Goal: Information Seeking & Learning: Check status

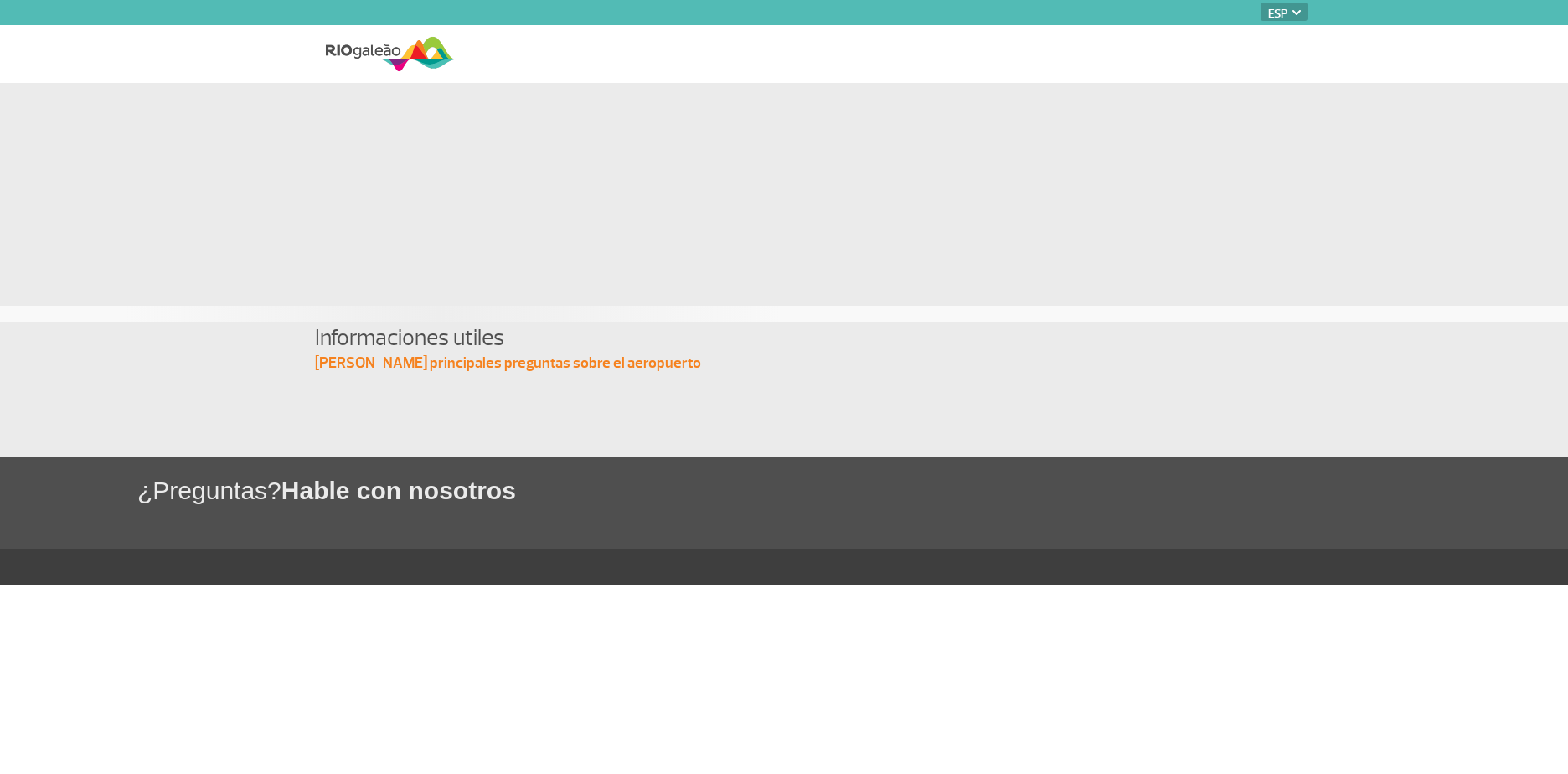
select select "es"
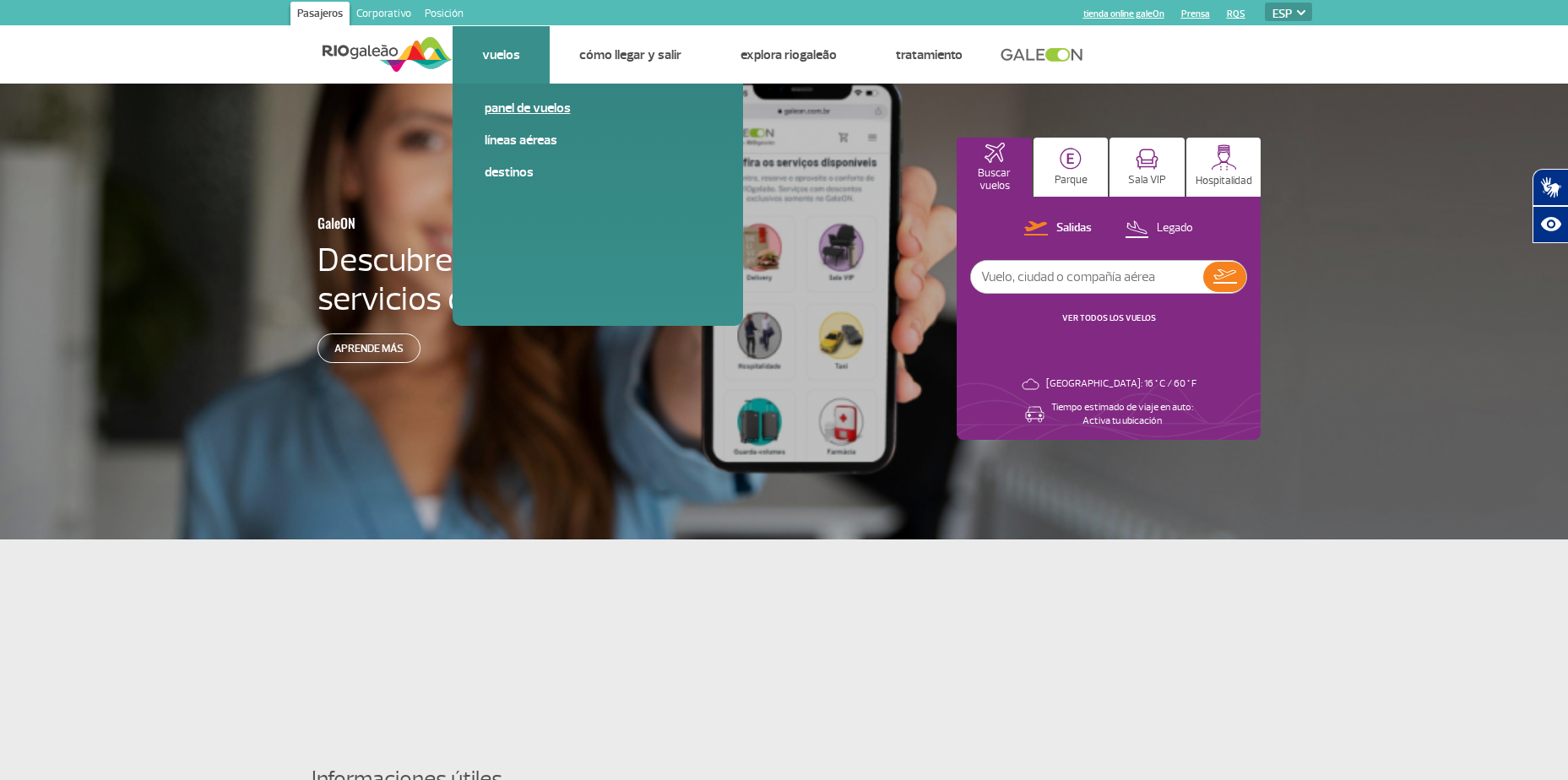
click at [491, 110] on link "Panel de vuelos" at bounding box center [597, 109] width 226 height 19
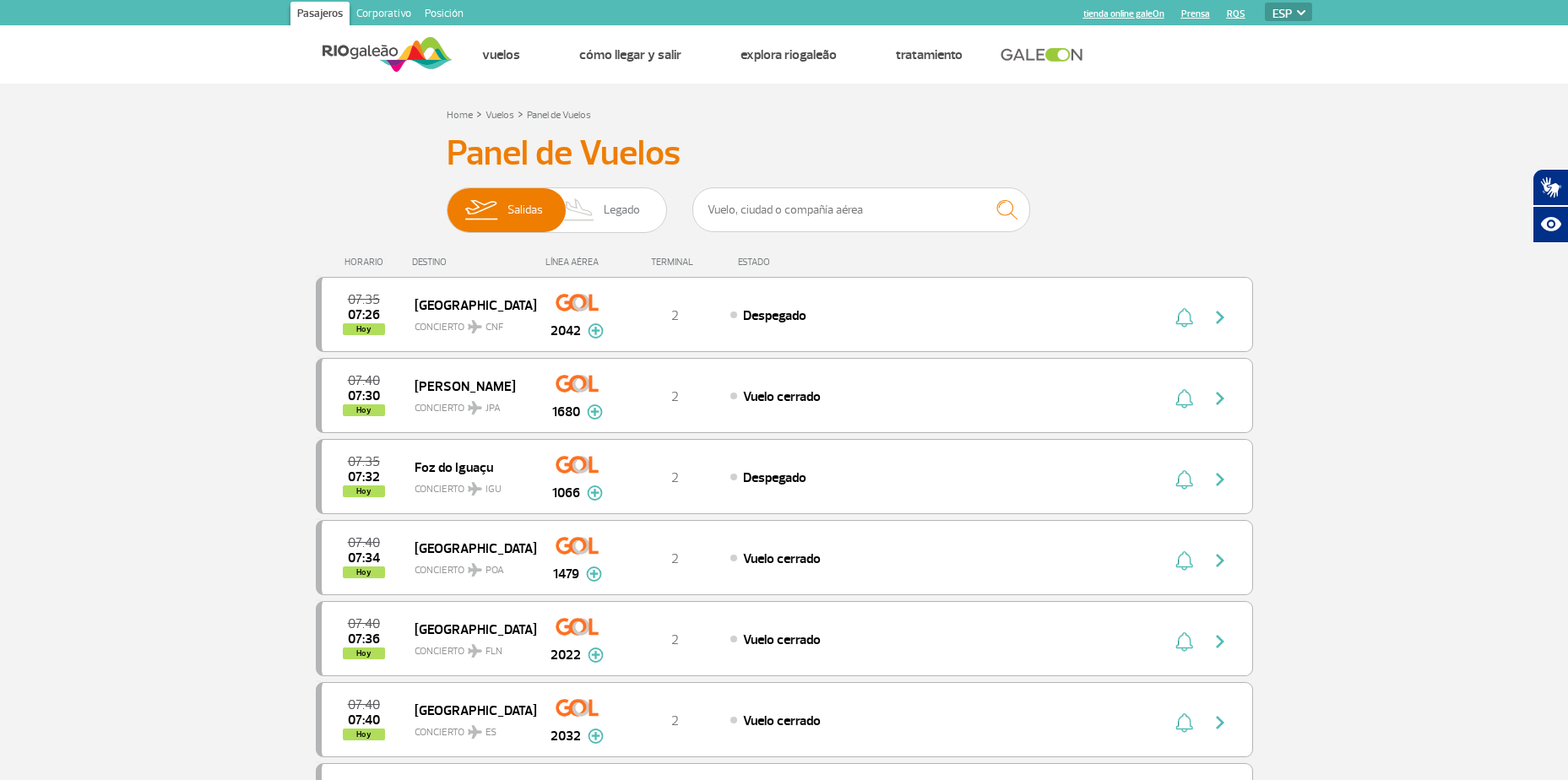
click at [629, 213] on span "Legado" at bounding box center [622, 210] width 36 height 43
click at [447, 201] on input "[PERSON_NAME]" at bounding box center [447, 201] width 0 height 0
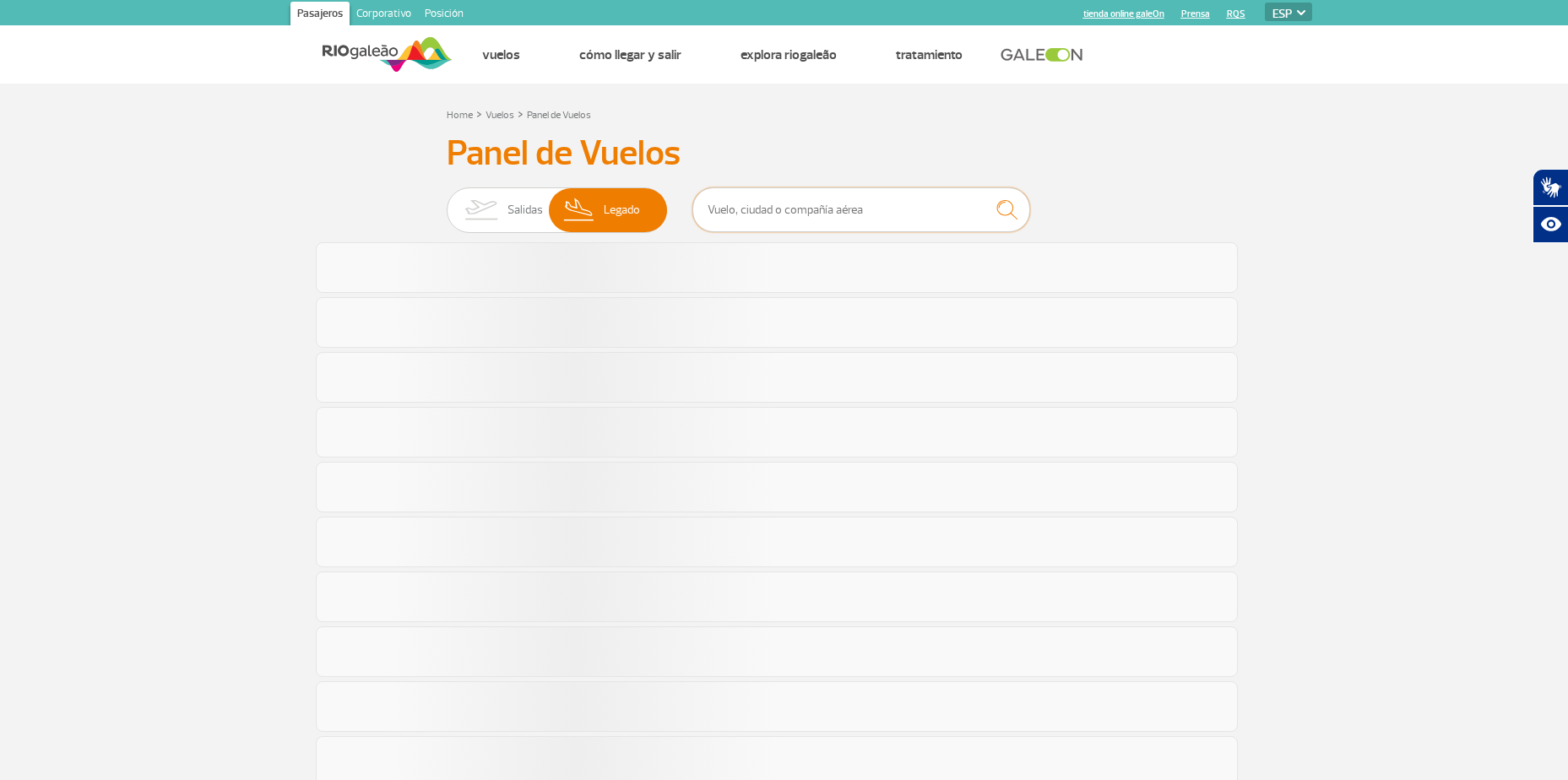
click at [809, 220] on input "text" at bounding box center [860, 209] width 337 height 44
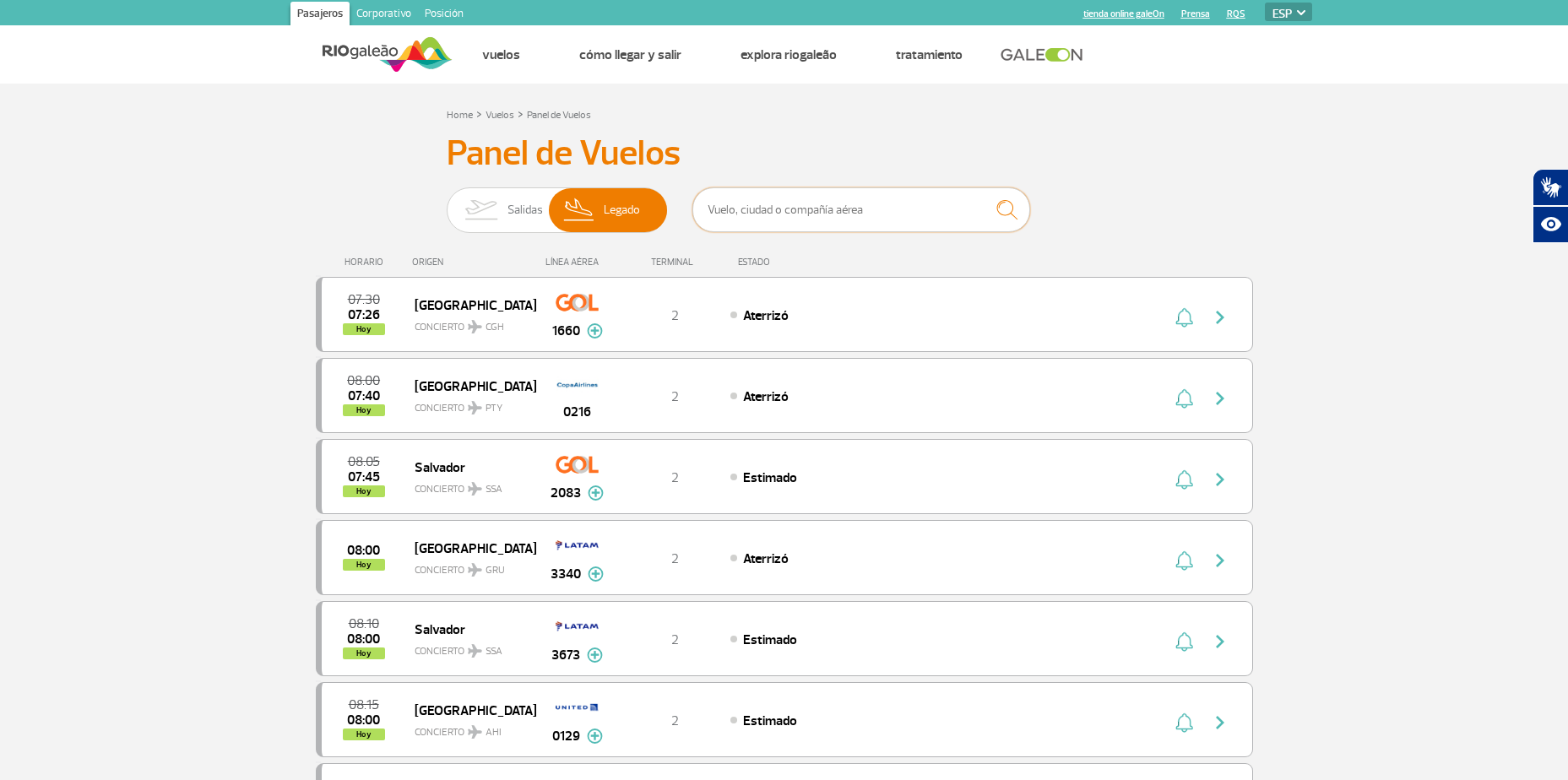
type input "avianca"
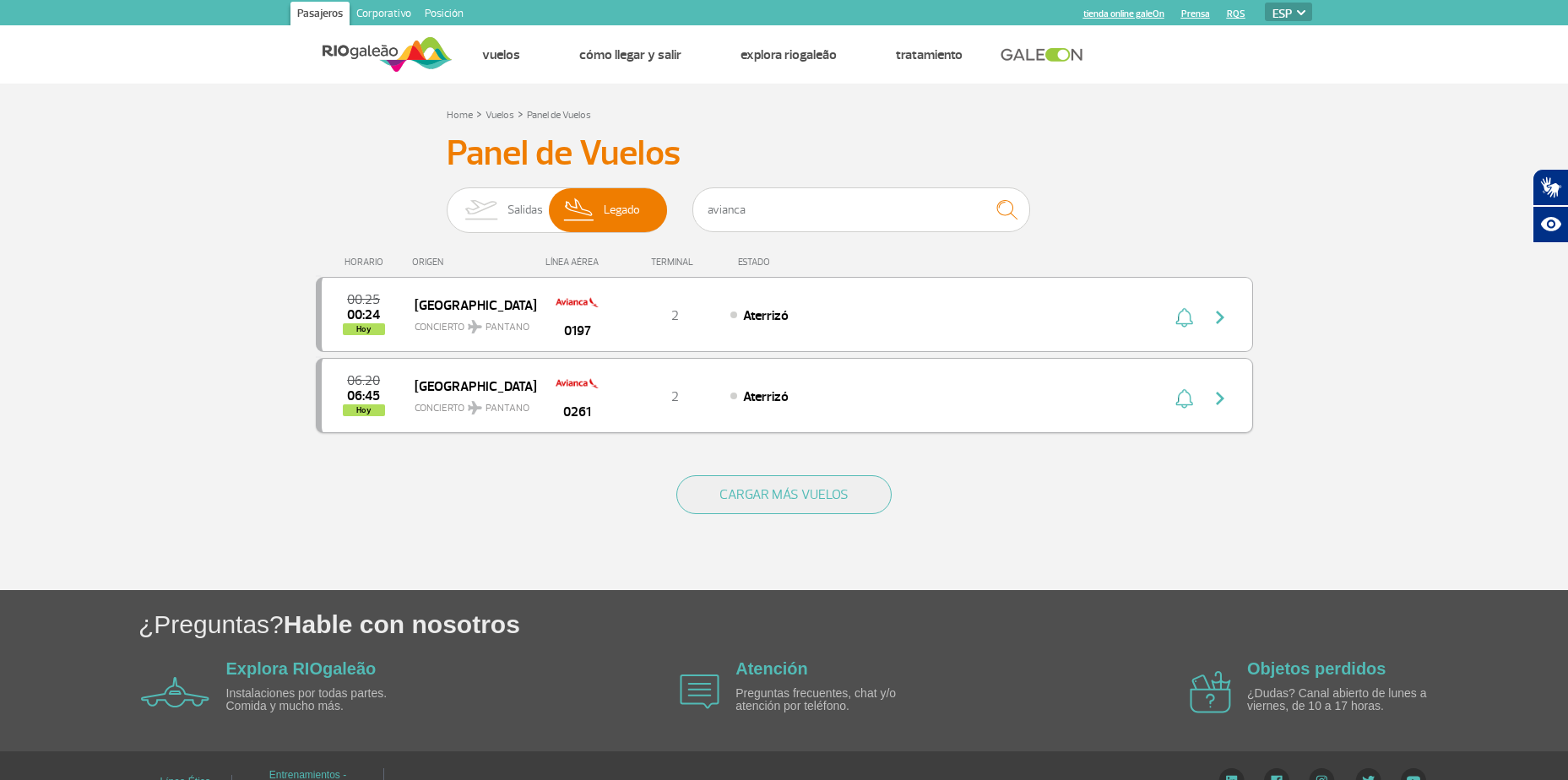
click at [1223, 397] on img "button" at bounding box center [1219, 398] width 20 height 20
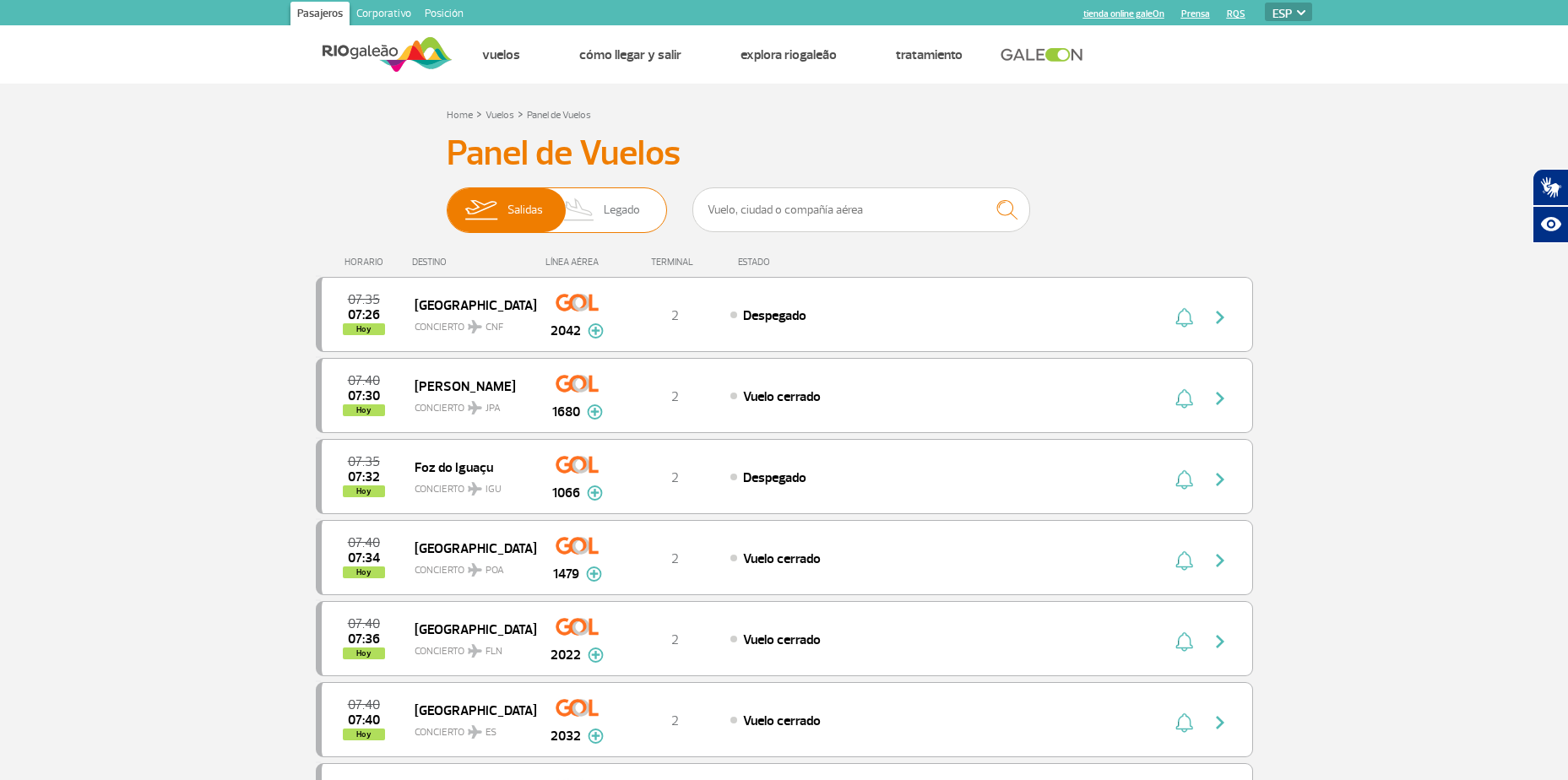
click at [629, 215] on span "Legado" at bounding box center [622, 210] width 36 height 43
click at [447, 201] on input "[PERSON_NAME]" at bounding box center [447, 201] width 0 height 0
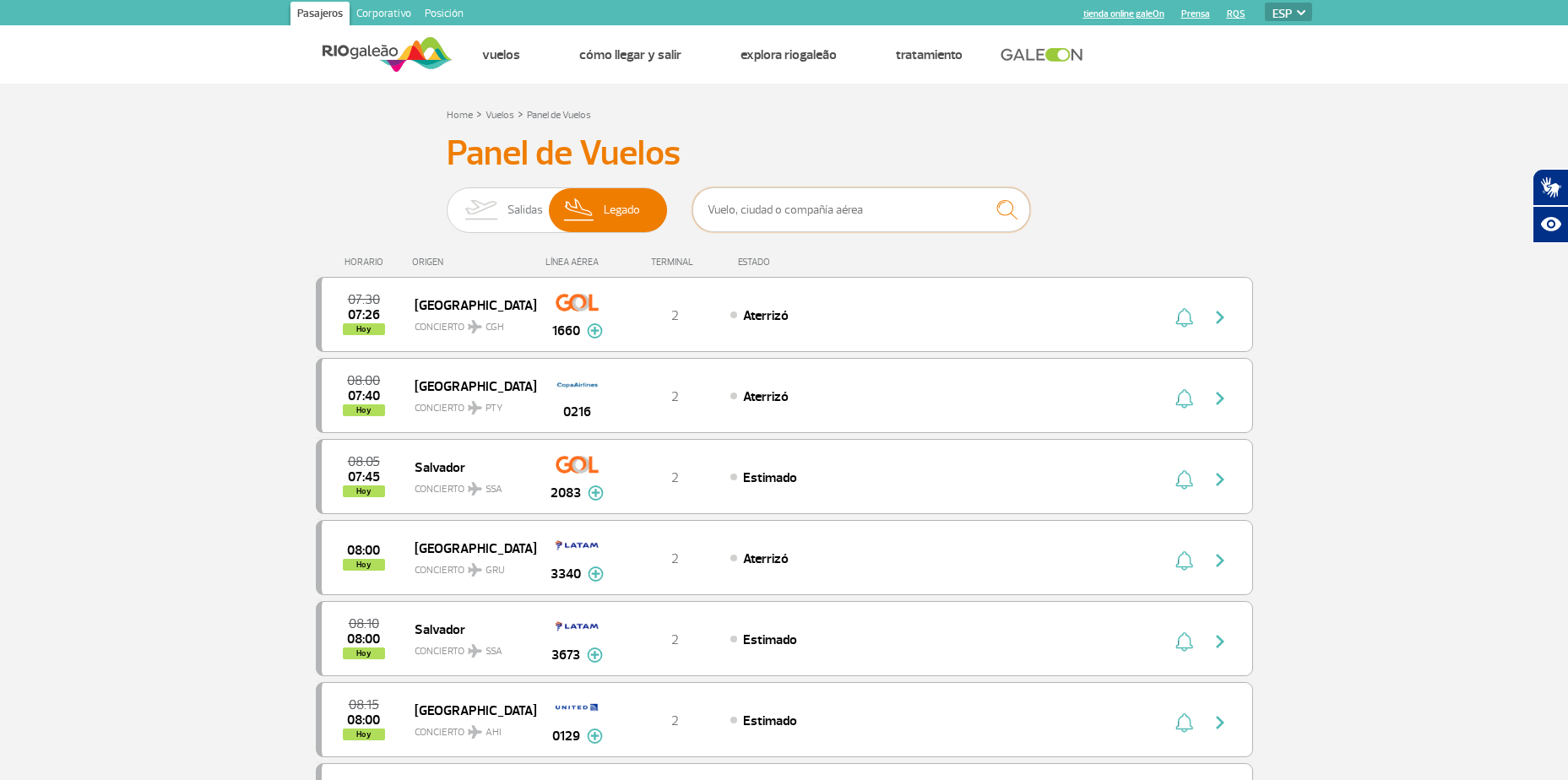
click at [753, 211] on input "text" at bounding box center [860, 209] width 337 height 44
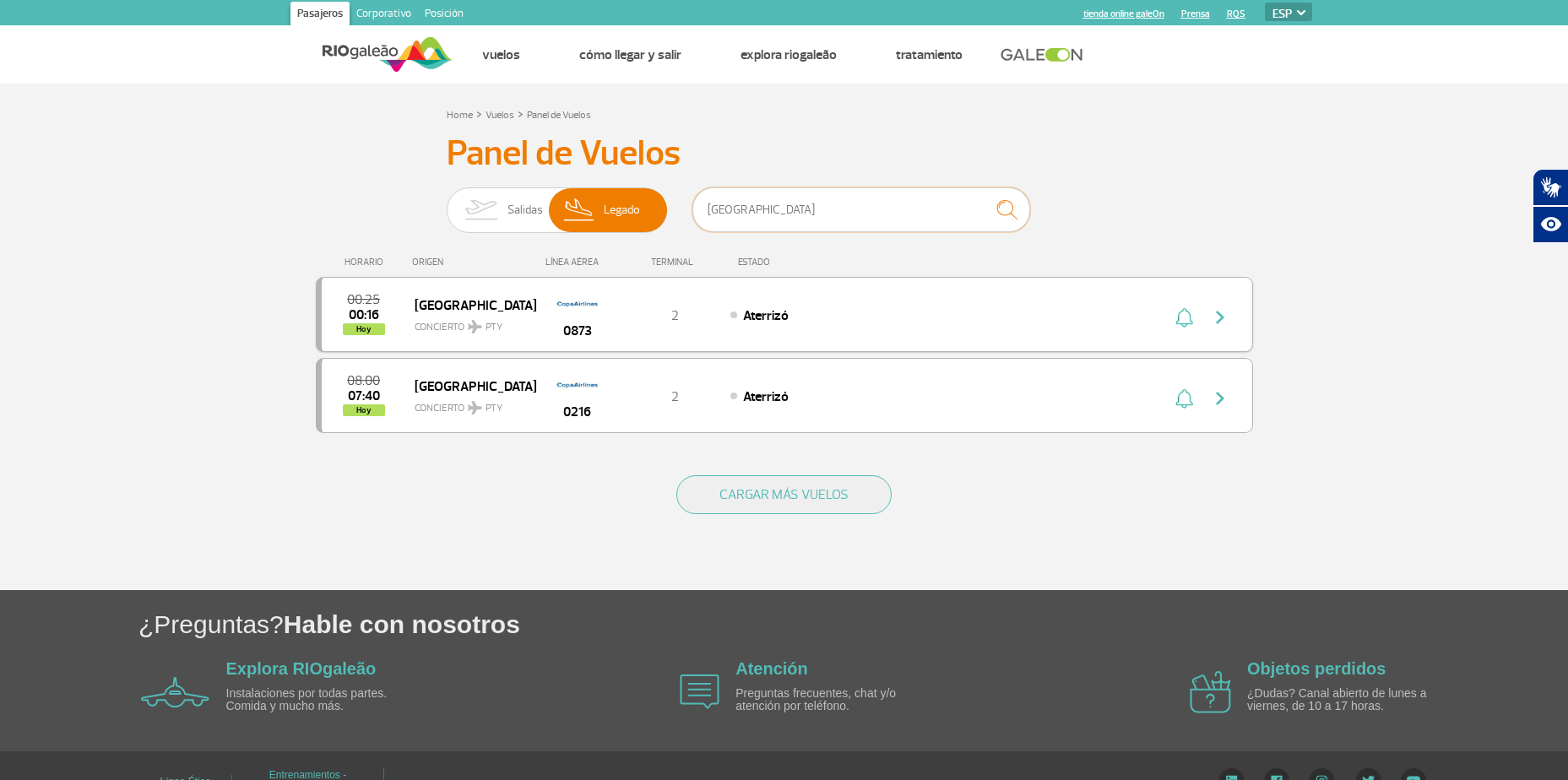
type input "[GEOGRAPHIC_DATA]"
click at [1219, 320] on img "button" at bounding box center [1219, 317] width 20 height 20
click at [1222, 396] on img "button" at bounding box center [1219, 398] width 20 height 20
